Goal: Transaction & Acquisition: Purchase product/service

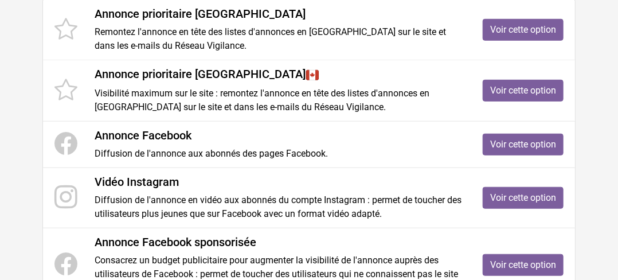
scroll to position [306, 0]
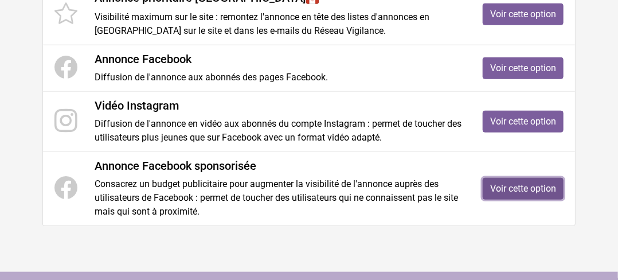
click at [535, 184] on link "Voir cette option" at bounding box center [523, 189] width 81 height 22
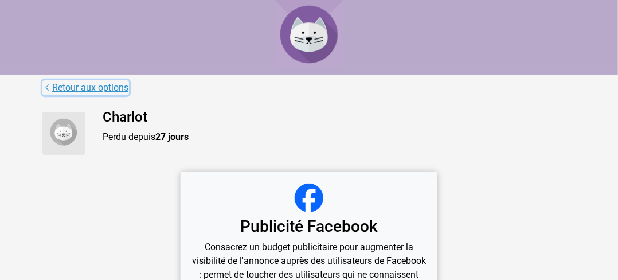
click at [68, 87] on link "Retour aux options" at bounding box center [85, 87] width 87 height 15
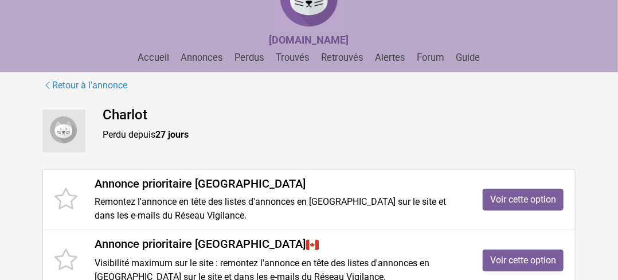
scroll to position [76, 0]
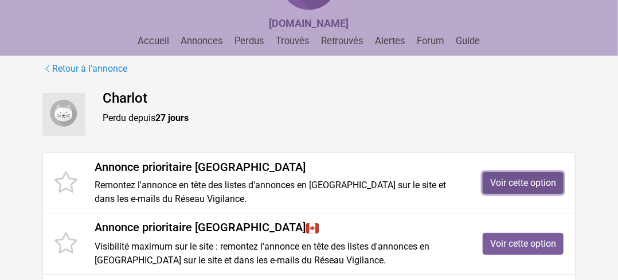
click at [528, 180] on link "Voir cette option" at bounding box center [523, 183] width 81 height 22
click at [551, 176] on link "Voir cette option" at bounding box center [523, 183] width 81 height 22
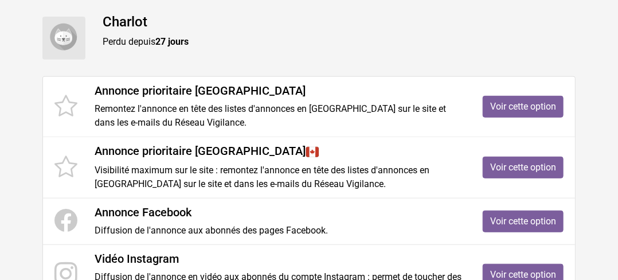
scroll to position [229, 0]
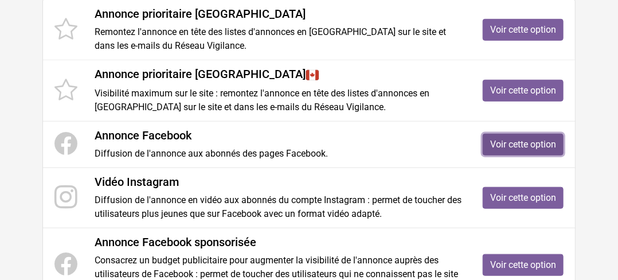
click at [530, 145] on link "Voir cette option" at bounding box center [523, 145] width 81 height 22
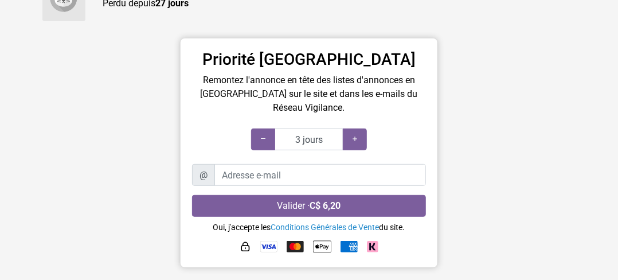
scroll to position [153, 0]
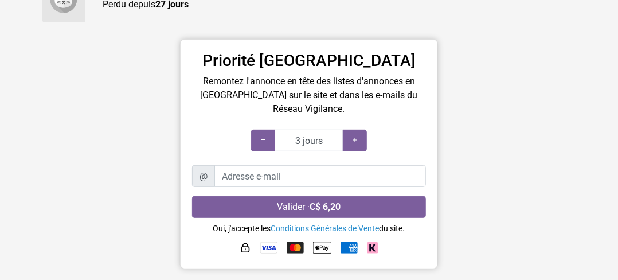
scroll to position [153, 0]
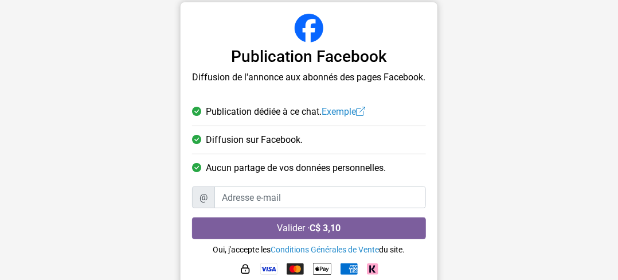
scroll to position [184, 0]
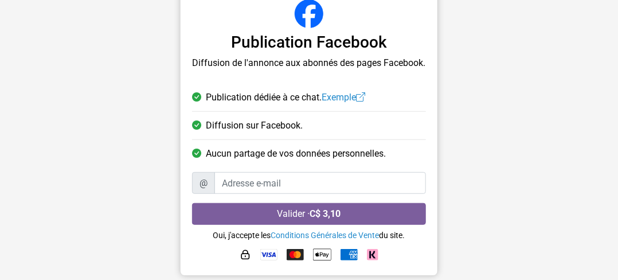
click at [372, 258] on img at bounding box center [372, 254] width 11 height 11
click at [371, 254] on img at bounding box center [372, 254] width 11 height 11
click at [372, 258] on img at bounding box center [372, 254] width 11 height 11
click at [317, 240] on div "Valider · C$ 3,10 Oui, j'accepte les Conditions Générales de Vente du site." at bounding box center [309, 233] width 234 height 61
click at [318, 235] on link "Conditions Générales de Vente" at bounding box center [325, 235] width 108 height 9
